Goal: Task Accomplishment & Management: Use online tool/utility

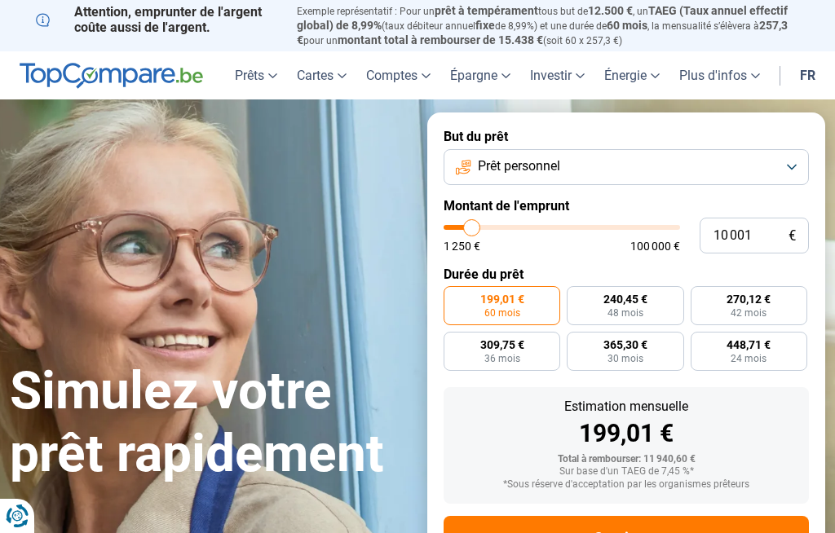
type input "10000"
radio input "true"
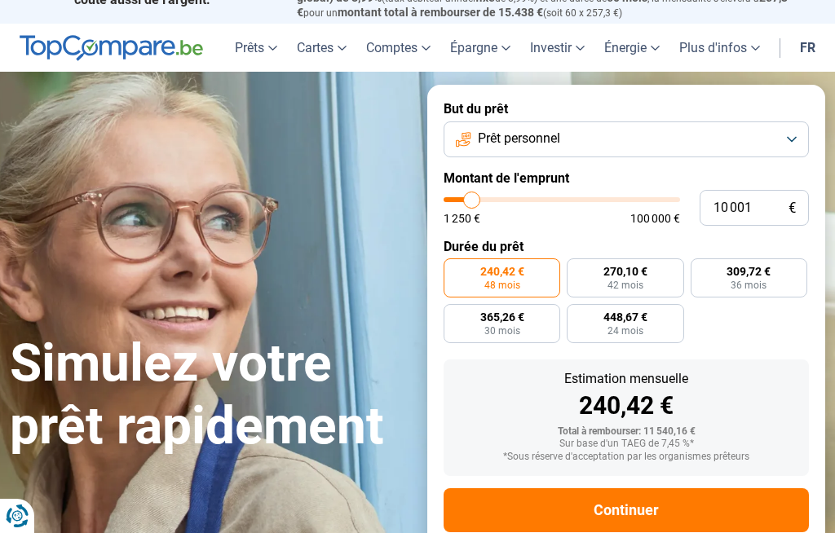
scroll to position [60, 0]
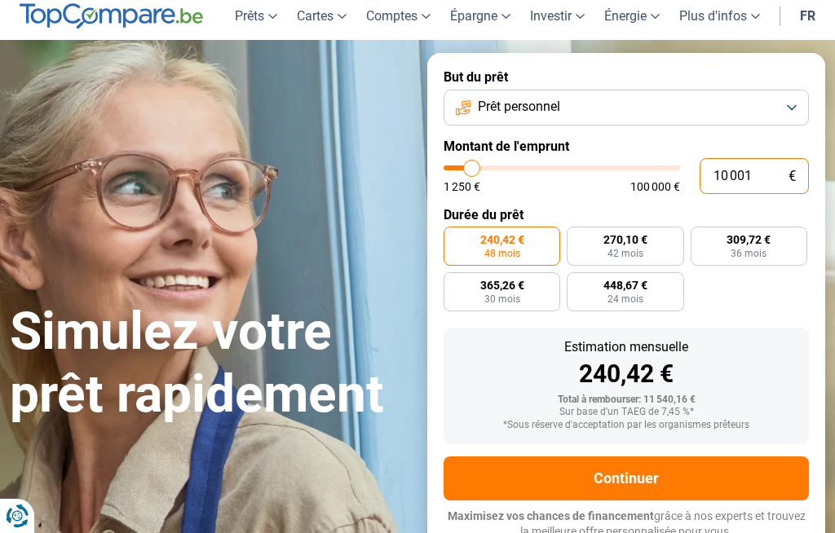
click at [764, 168] on input "10 001" at bounding box center [754, 176] width 109 height 36
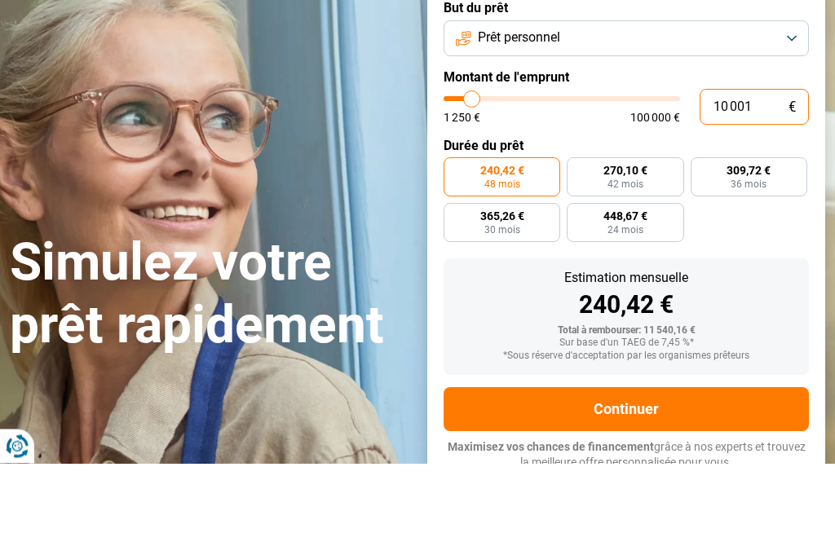
type input "1 000"
type input "1250"
type input "100"
type input "1250"
type input "10"
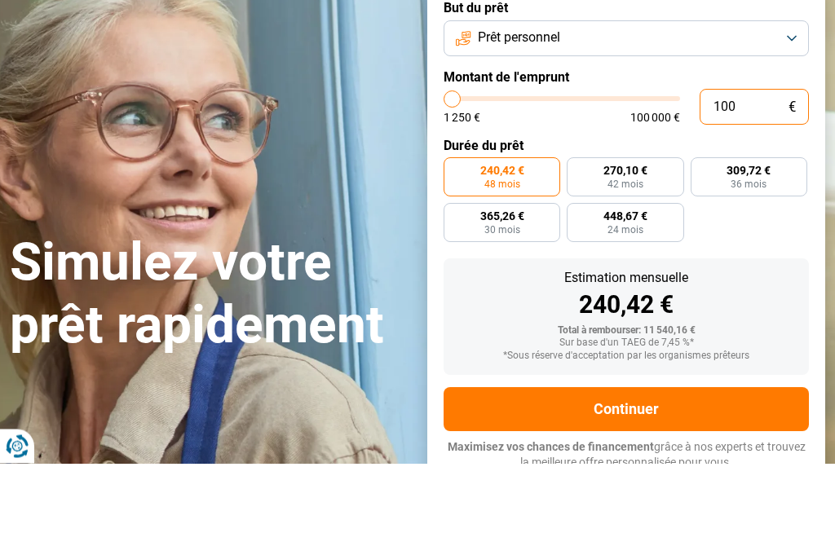
type input "1250"
type input "1"
type input "1250"
type input "0"
type input "1250"
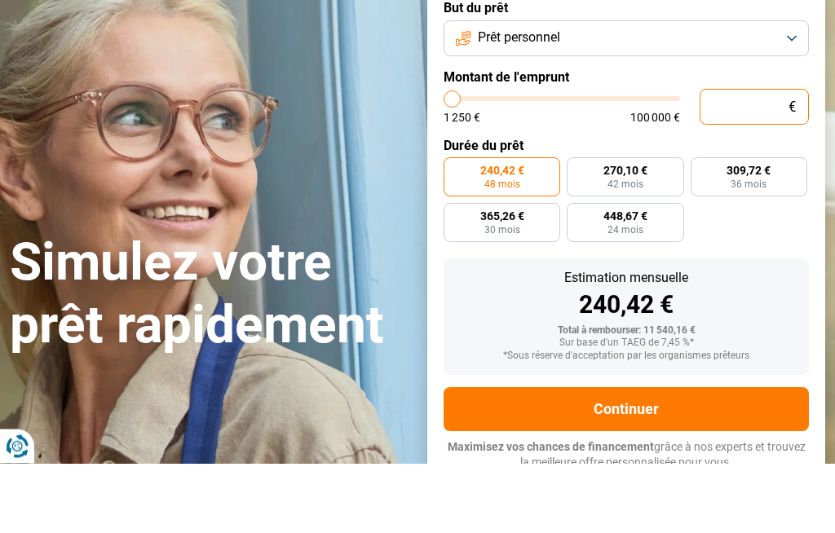
type input "2"
type input "1250"
type input "20"
type input "1250"
type input "200"
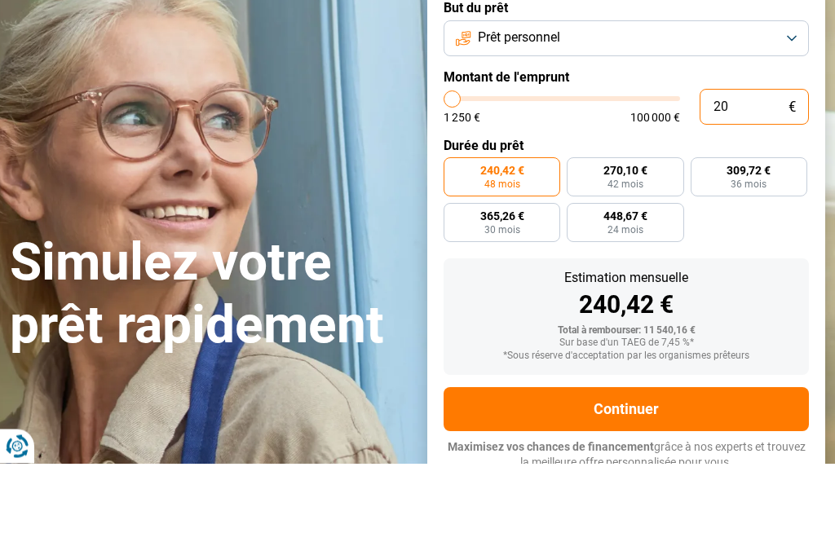
type input "1250"
type input "2 000"
type input "2000"
type input "20 000"
type input "20000"
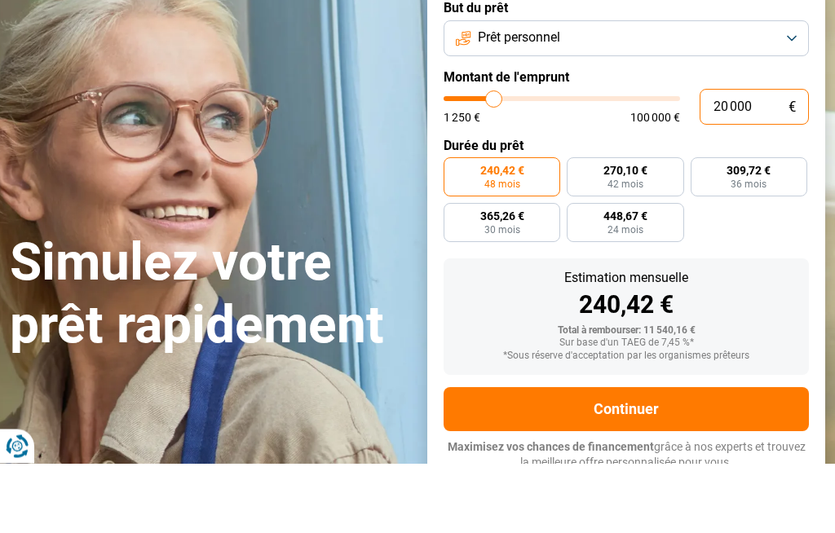
radio input "false"
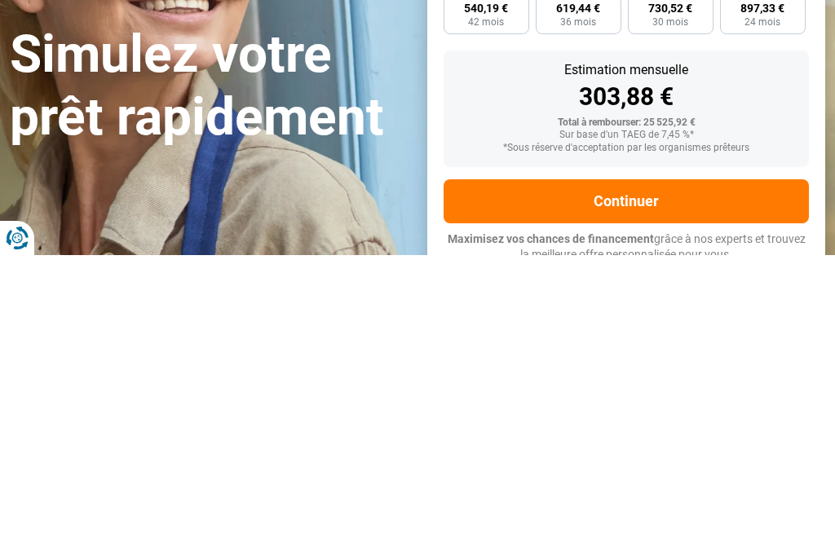
scroll to position [60, 0]
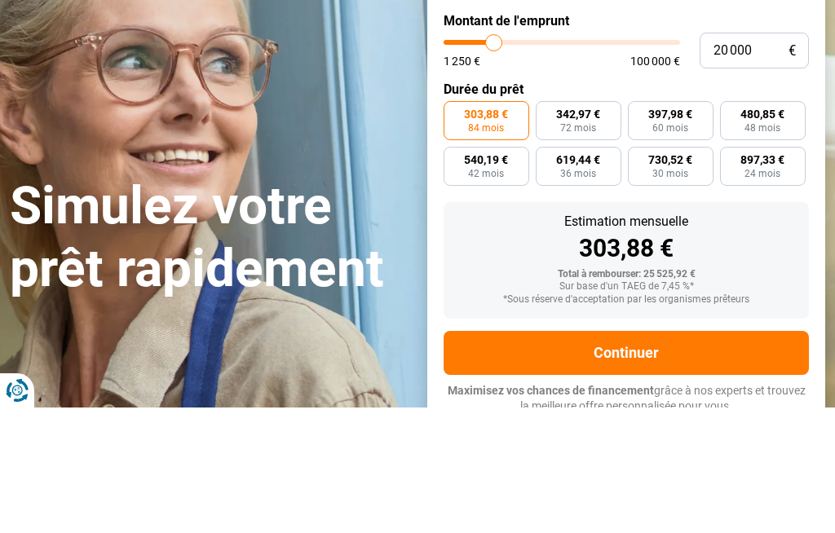
click at [582, 294] on span "36 mois" at bounding box center [578, 299] width 36 height 10
click at [546, 272] on input "619,44 € 36 mois" at bounding box center [541, 277] width 11 height 11
radio input "true"
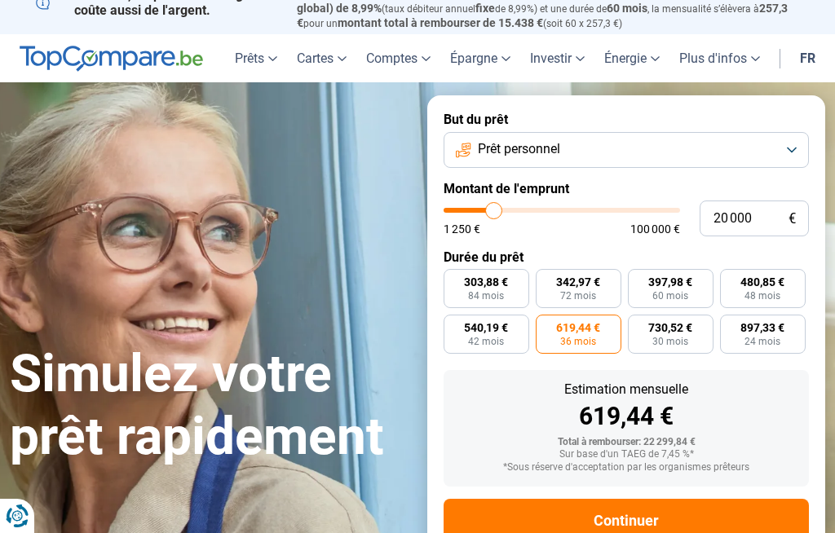
scroll to position [11, 0]
